Goal: Task Accomplishment & Management: Use online tool/utility

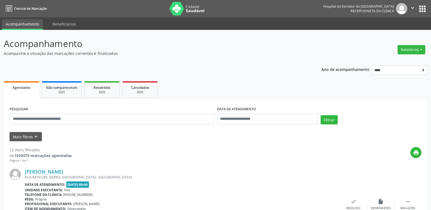
click at [415, 55] on div "Relatórios Agendamentos Procedimentos realizados" at bounding box center [411, 49] width 32 height 13
click at [415, 48] on button "Relatórios" at bounding box center [411, 49] width 28 height 9
click at [384, 62] on link "Agendamentos" at bounding box center [396, 62] width 58 height 8
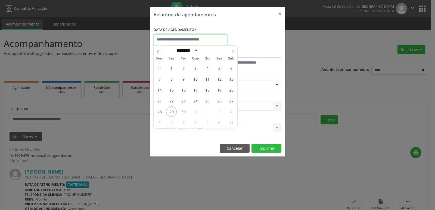
click at [173, 38] on input "text" at bounding box center [190, 39] width 73 height 11
drag, startPoint x: 173, startPoint y: 110, endPoint x: 220, endPoint y: 110, distance: 46.7
click at [220, 110] on div "31 1 2 3 4 5 6 7 8 9 10 11 12 13 14 15 16 17 18 19 20 21 22 23 24 25 26 27 28 2…" at bounding box center [196, 94] width 84 height 65
click at [220, 110] on span "3" at bounding box center [219, 111] width 11 height 11
type input "**********"
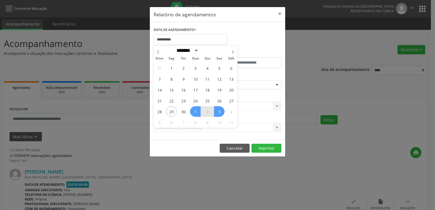
click at [198, 110] on span "1" at bounding box center [195, 111] width 11 height 11
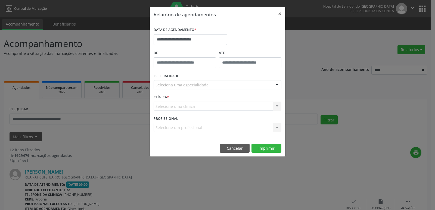
click at [238, 86] on div "Seleciona uma especialidade" at bounding box center [218, 84] width 128 height 9
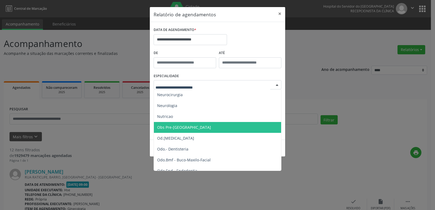
scroll to position [516, 0]
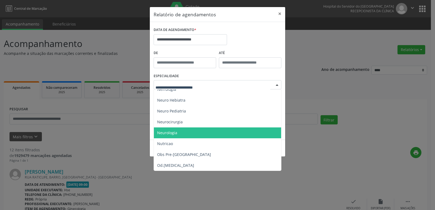
click at [231, 129] on span "Neurologia" at bounding box center [218, 132] width 128 height 11
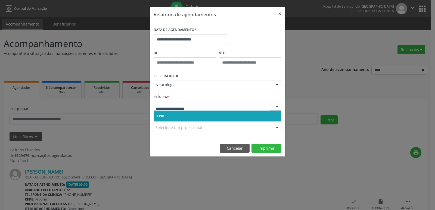
click at [230, 121] on span "Hse" at bounding box center [217, 116] width 127 height 11
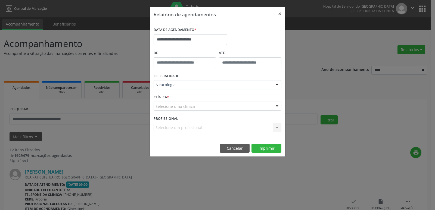
click at [230, 116] on div "PROFISSIONAL Selecione um profissional Todos os profissionais [PERSON_NAME] - P…" at bounding box center [217, 124] width 130 height 21
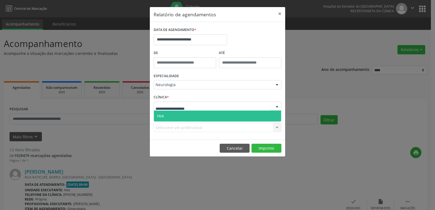
click at [231, 105] on div at bounding box center [218, 106] width 128 height 9
click at [231, 113] on span "Hse" at bounding box center [217, 116] width 127 height 11
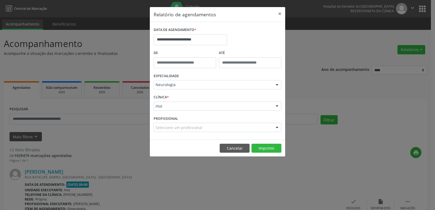
click at [214, 129] on div "Selecione um profissional" at bounding box center [218, 127] width 128 height 9
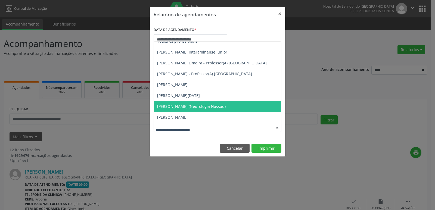
scroll to position [0, 0]
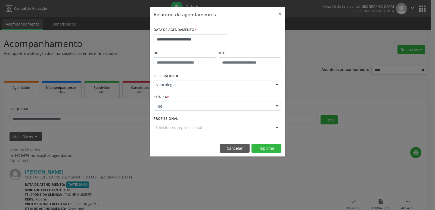
click at [261, 26] on div "**********" at bounding box center [217, 37] width 130 height 23
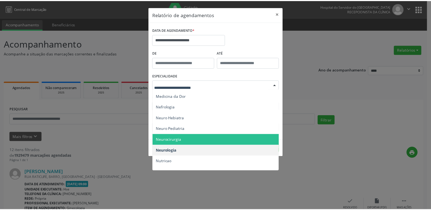
scroll to position [489, 0]
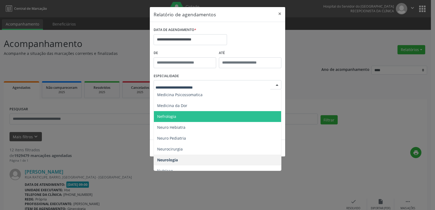
click at [221, 119] on span "Nefrologia" at bounding box center [218, 116] width 128 height 11
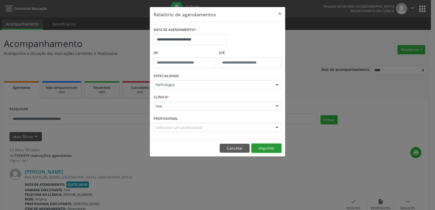
click at [268, 148] on button "Imprimir" at bounding box center [266, 148] width 30 height 9
click at [279, 14] on button "×" at bounding box center [279, 13] width 11 height 13
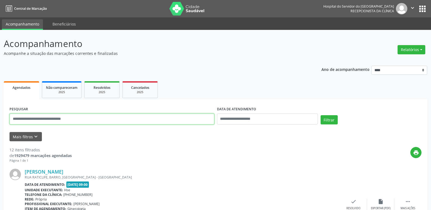
click at [97, 118] on input "text" at bounding box center [112, 119] width 205 height 11
type input "**********"
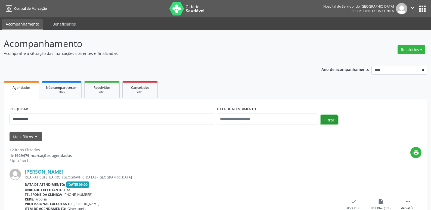
click at [331, 120] on button "Filtrar" at bounding box center [328, 119] width 17 height 9
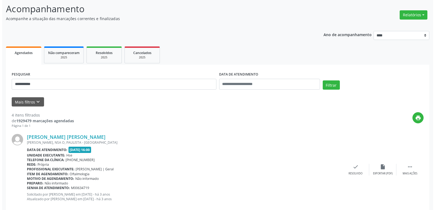
scroll to position [0, 0]
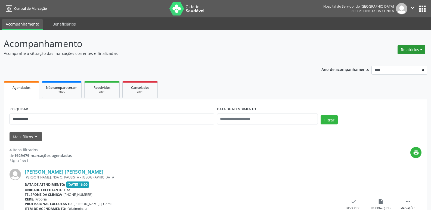
click at [409, 48] on button "Relatórios" at bounding box center [411, 49] width 28 height 9
click at [393, 61] on link "Agendamentos" at bounding box center [396, 62] width 58 height 8
select select "*"
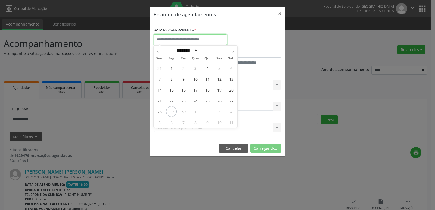
click at [190, 39] on input "text" at bounding box center [190, 39] width 73 height 11
click at [198, 112] on span "1" at bounding box center [195, 111] width 11 height 11
type input "**********"
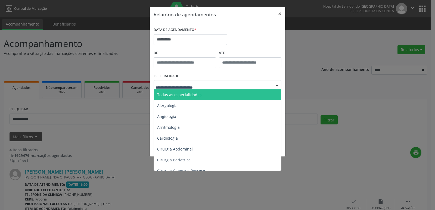
click at [251, 85] on div at bounding box center [218, 84] width 128 height 9
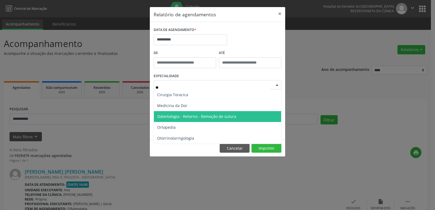
type input "***"
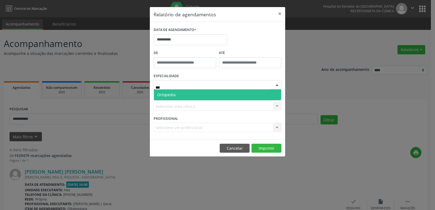
click at [228, 94] on span "Ortopedia" at bounding box center [217, 94] width 127 height 11
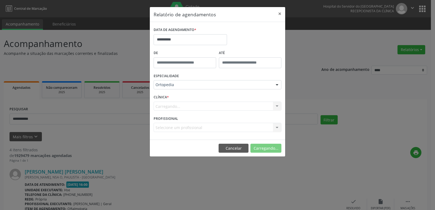
click at [222, 109] on div "Carregando... Hse Nenhum resultado encontrado para: " " Não há nenhuma opção pa…" at bounding box center [218, 106] width 128 height 9
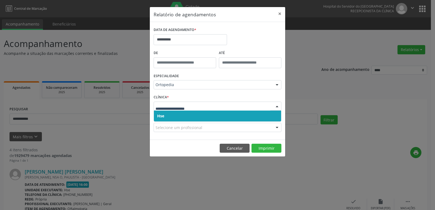
click at [206, 117] on span "Hse" at bounding box center [217, 116] width 127 height 11
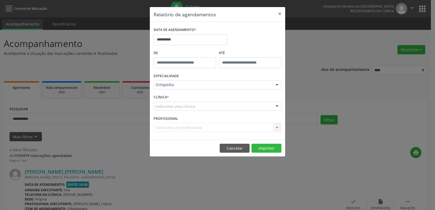
click at [212, 105] on div "Selecione uma clínica" at bounding box center [218, 106] width 128 height 9
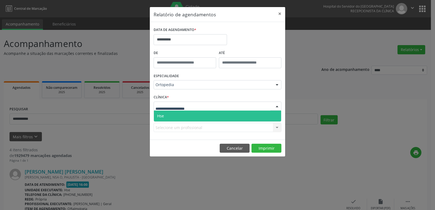
click at [201, 116] on span "Hse" at bounding box center [217, 116] width 127 height 11
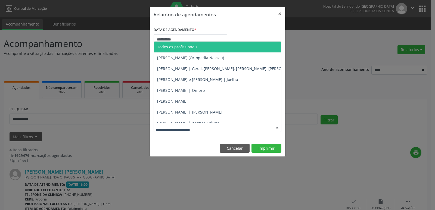
click at [216, 132] on div at bounding box center [218, 127] width 128 height 9
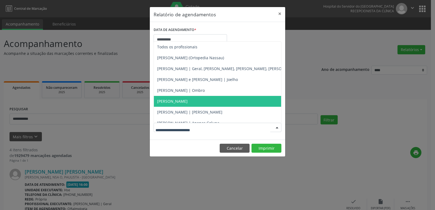
click at [235, 103] on span "[PERSON_NAME]" at bounding box center [245, 101] width 183 height 11
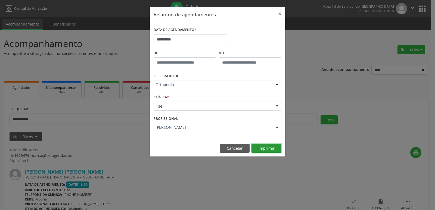
click at [261, 149] on button "Imprimir" at bounding box center [266, 148] width 30 height 9
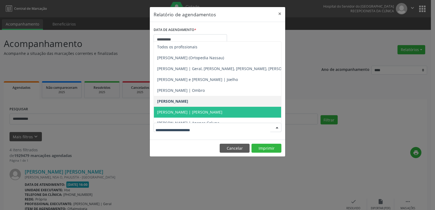
click at [238, 113] on span "[PERSON_NAME] | [PERSON_NAME]" at bounding box center [245, 112] width 183 height 11
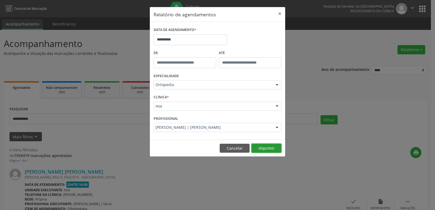
click at [261, 148] on button "Imprimir" at bounding box center [266, 148] width 30 height 9
